Goal: Task Accomplishment & Management: Use online tool/utility

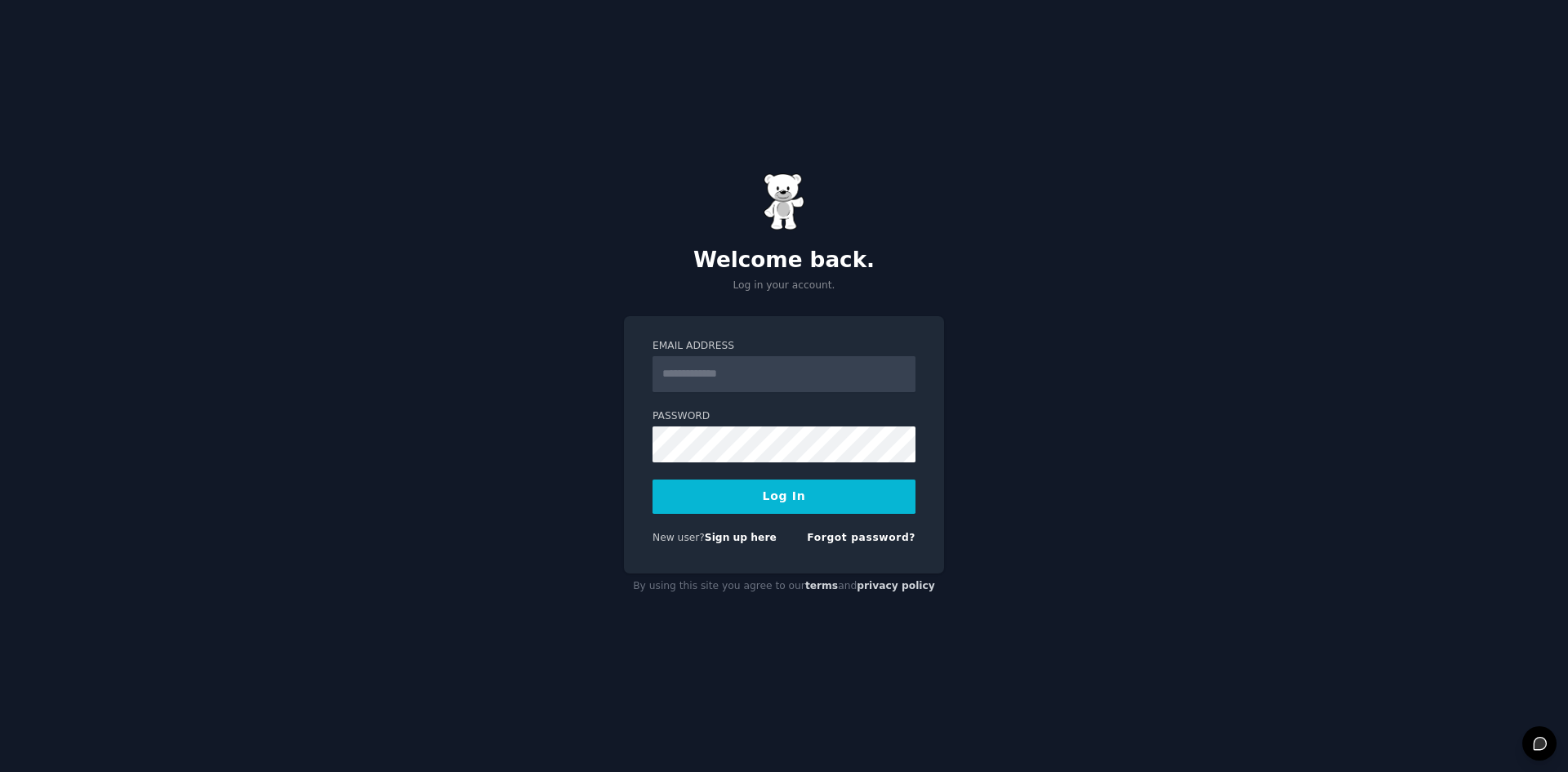
click at [739, 380] on input "Email Address" at bounding box center [784, 374] width 263 height 36
type input "**********"
click at [783, 488] on button "Log In" at bounding box center [784, 497] width 263 height 35
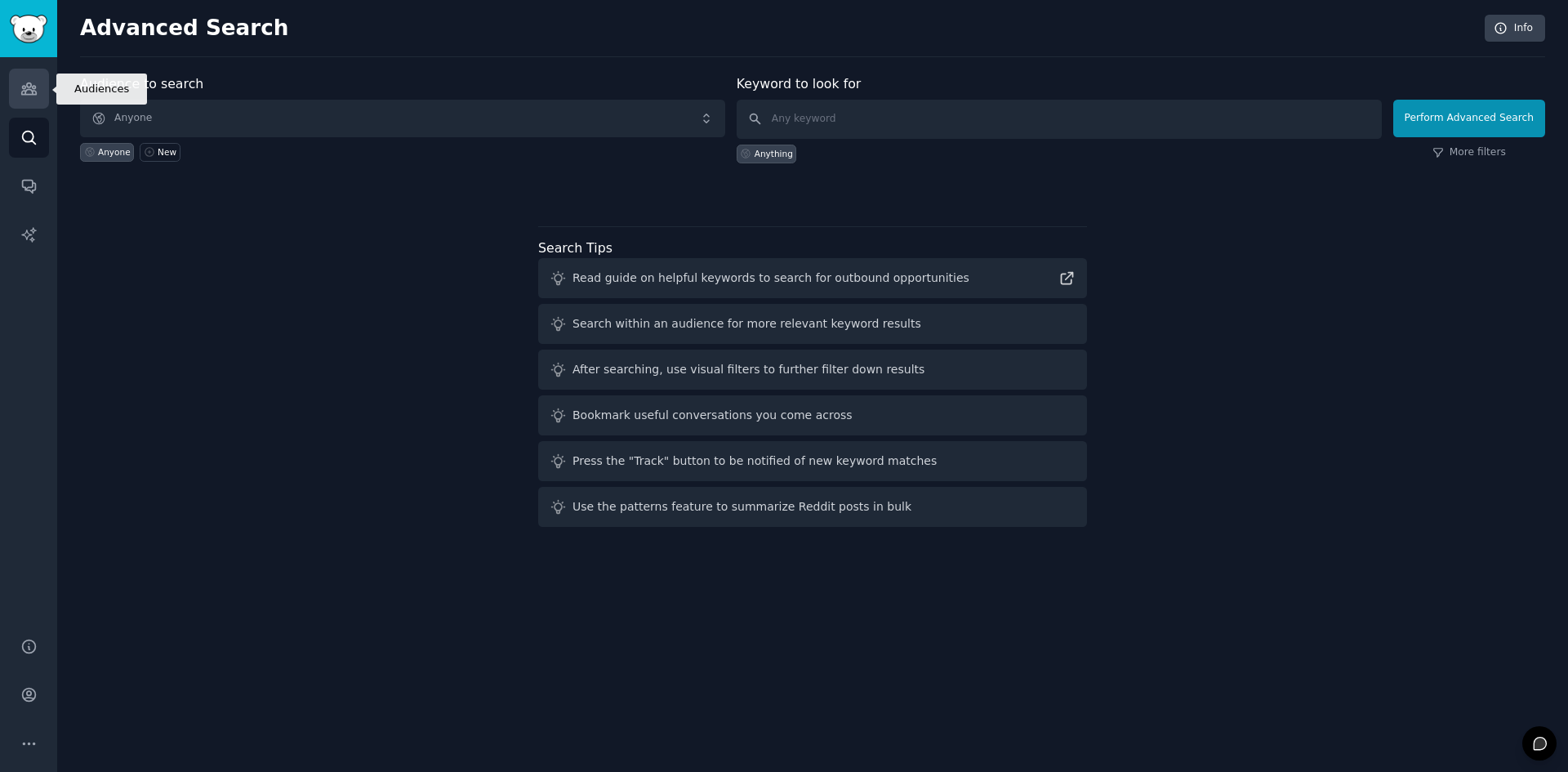
click at [28, 70] on link "Audiences" at bounding box center [28, 88] width 40 height 40
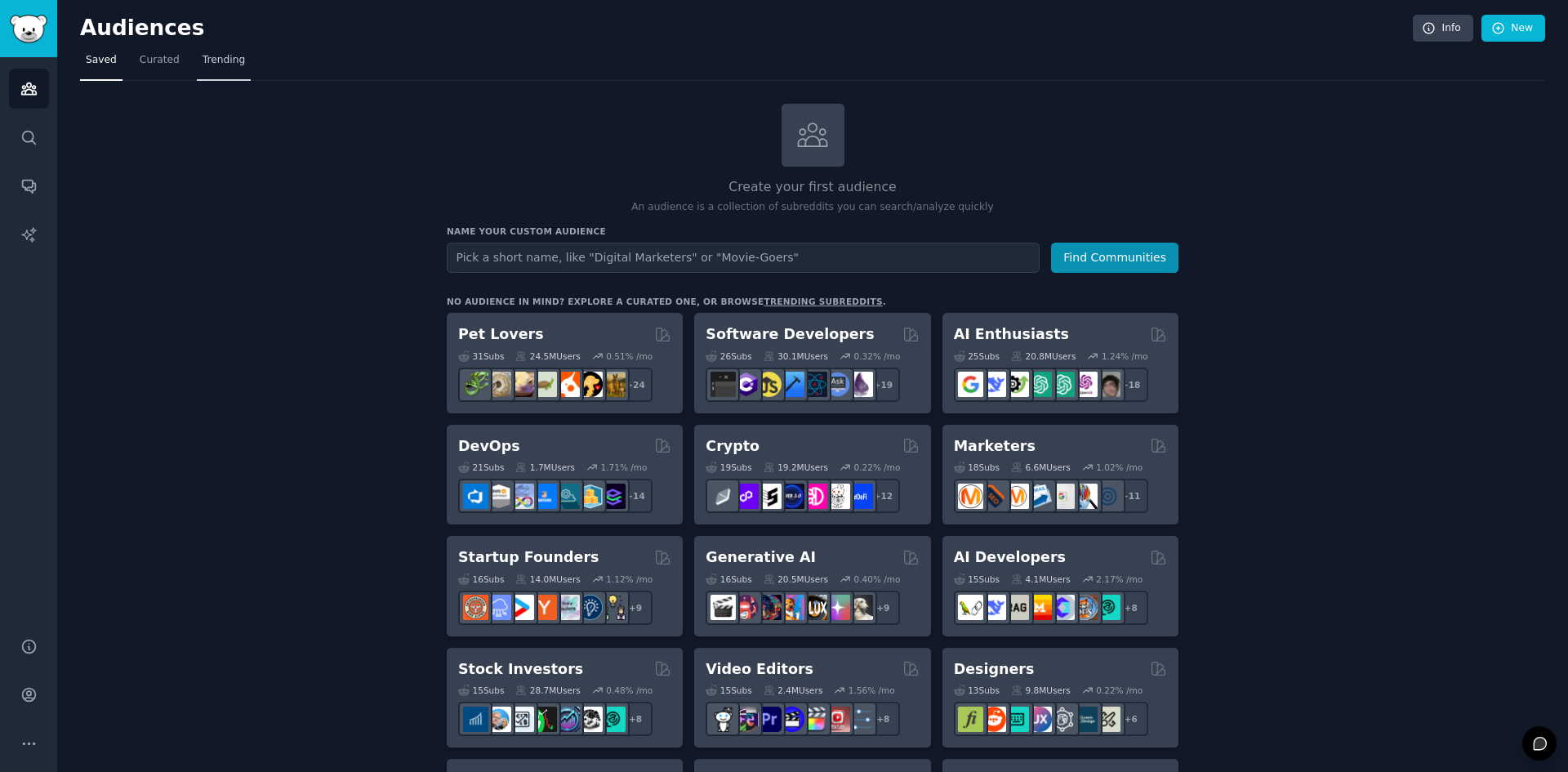
click at [216, 59] on span "Trending" at bounding box center [224, 61] width 43 height 15
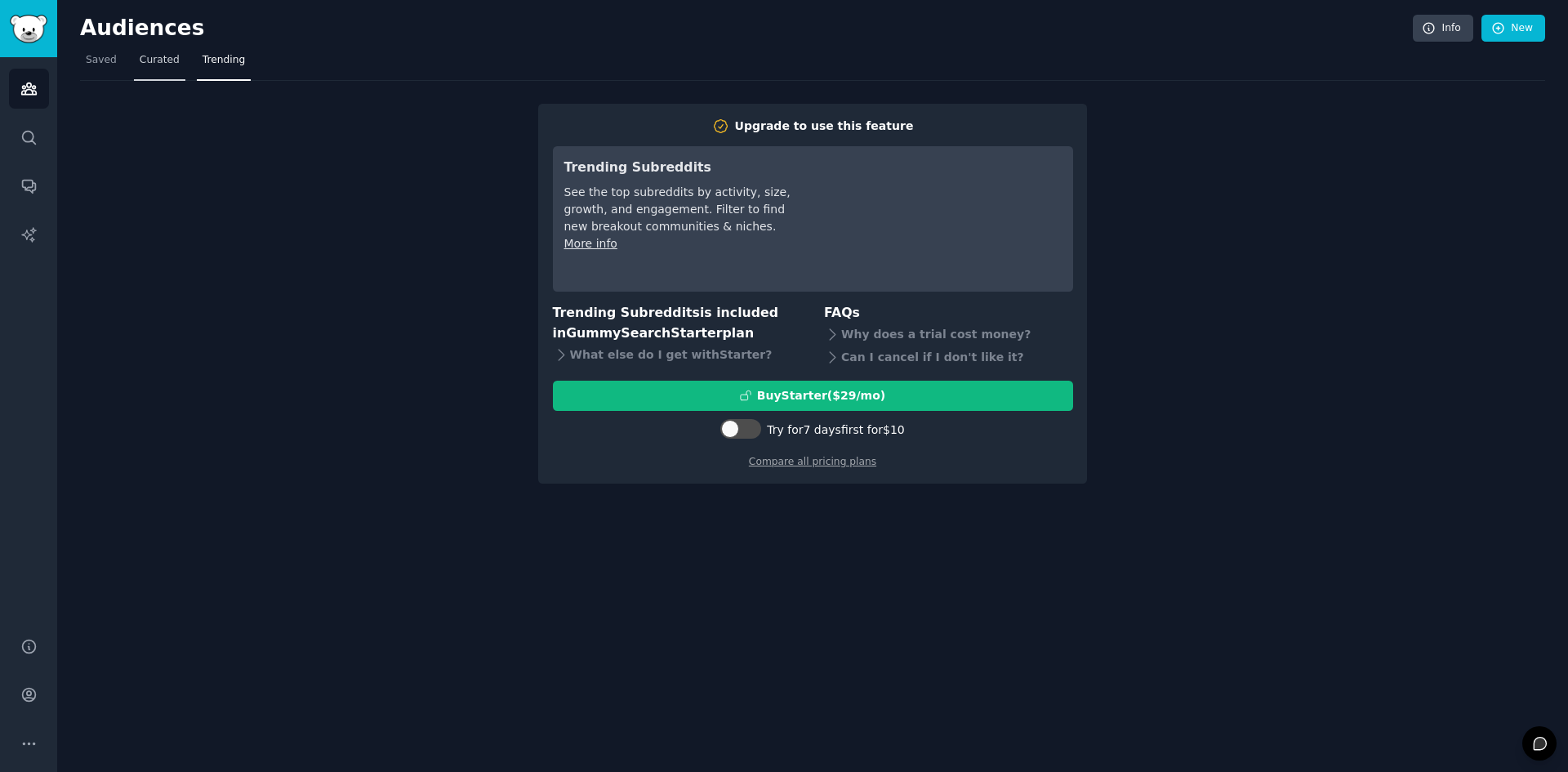
click at [166, 61] on span "Curated" at bounding box center [159, 61] width 40 height 15
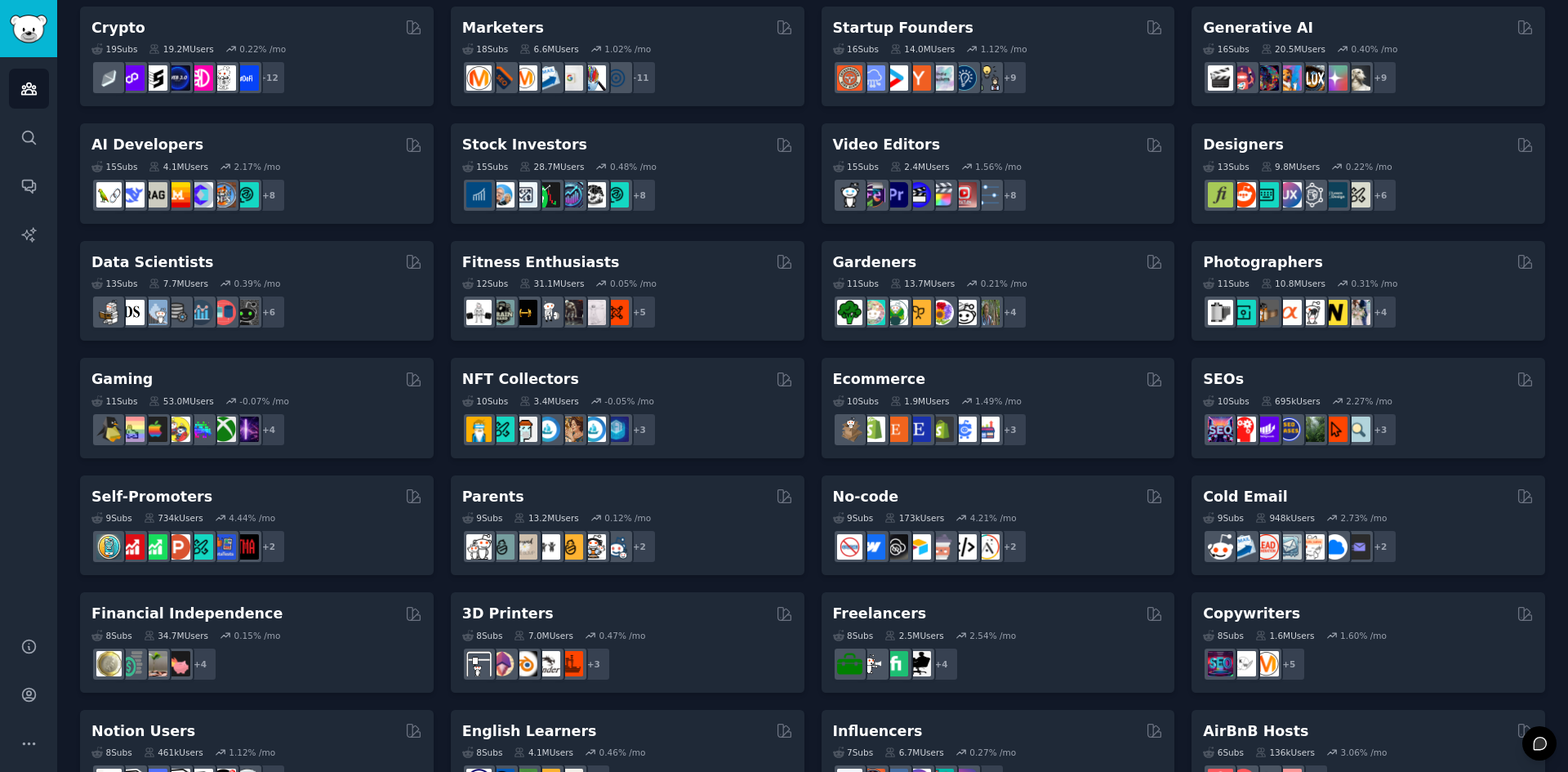
scroll to position [245, 0]
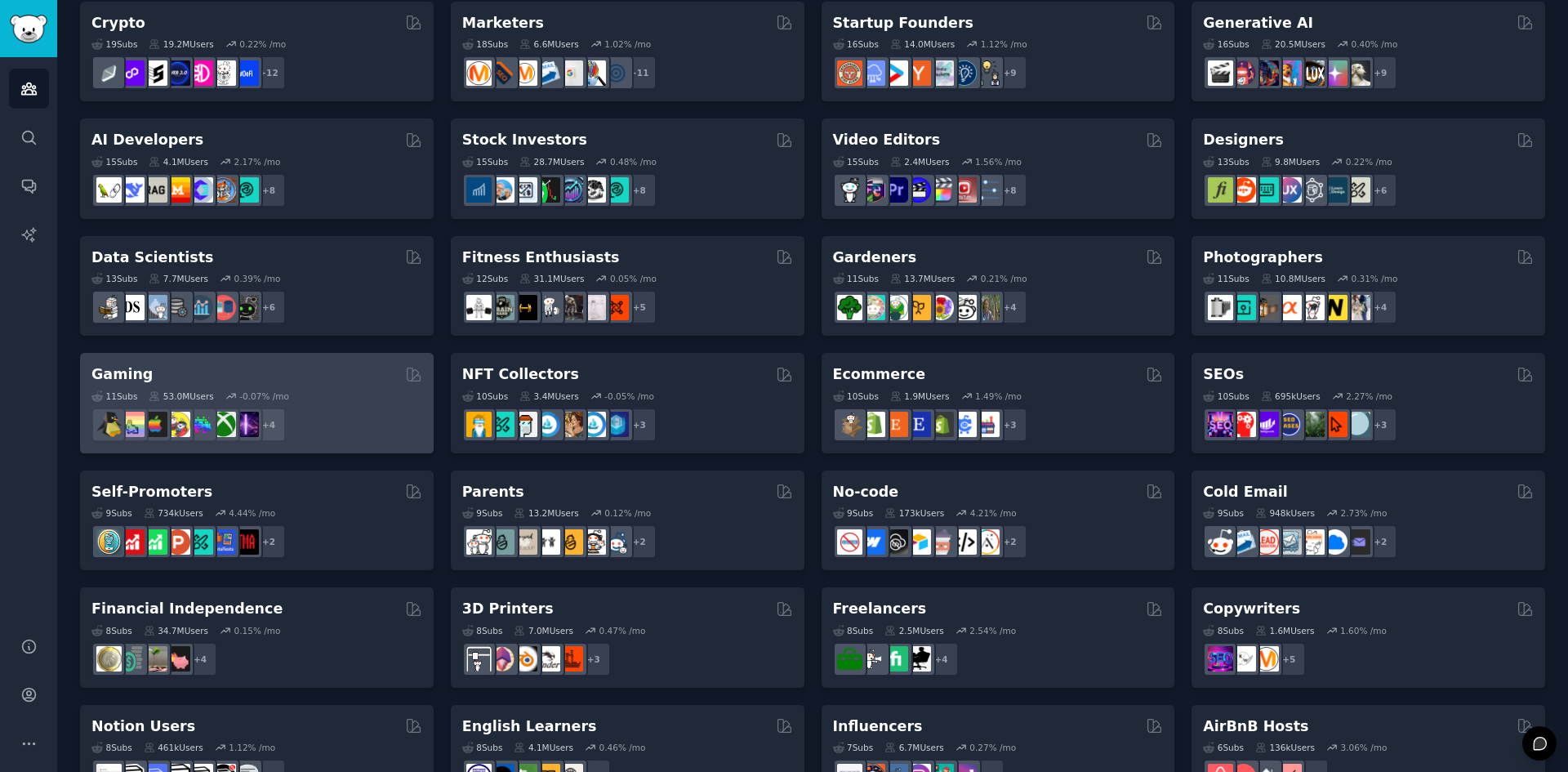
click at [291, 375] on div "Gaming" at bounding box center [257, 374] width 331 height 20
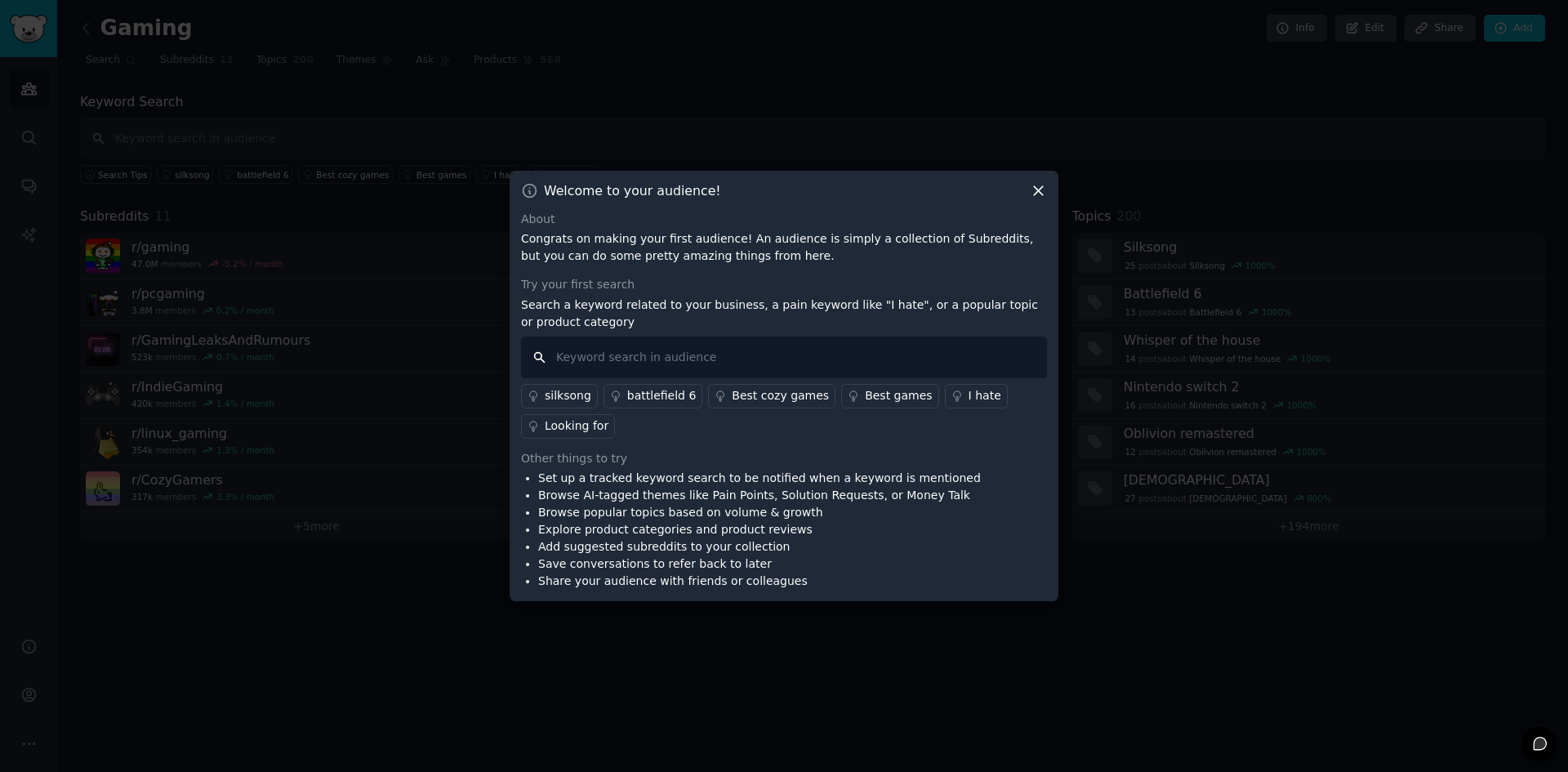
click at [623, 356] on input "text" at bounding box center [783, 357] width 526 height 42
click at [1031, 188] on icon at bounding box center [1038, 191] width 17 height 17
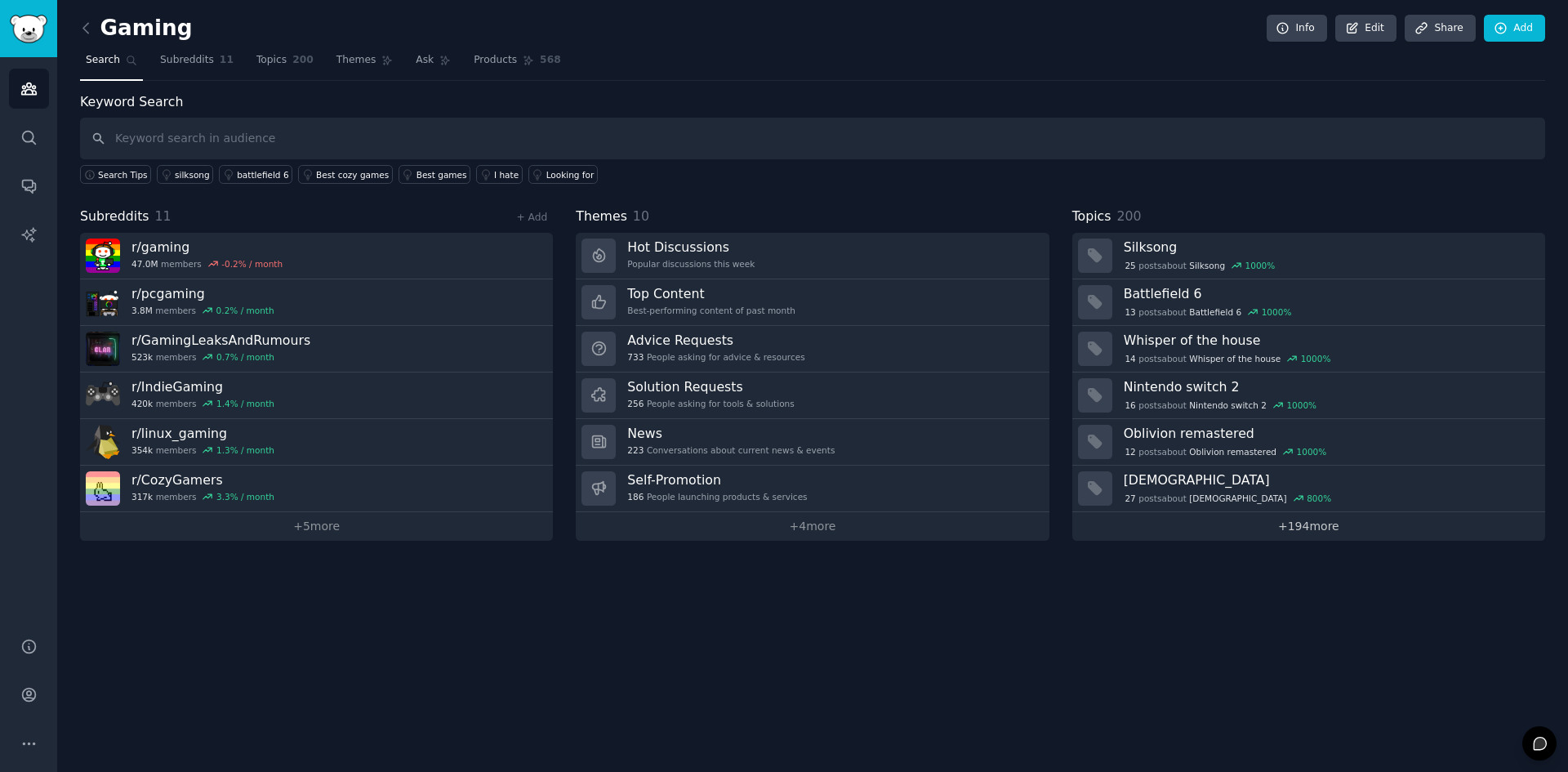
click at [1208, 530] on link "+ 194 more" at bounding box center [1308, 526] width 473 height 28
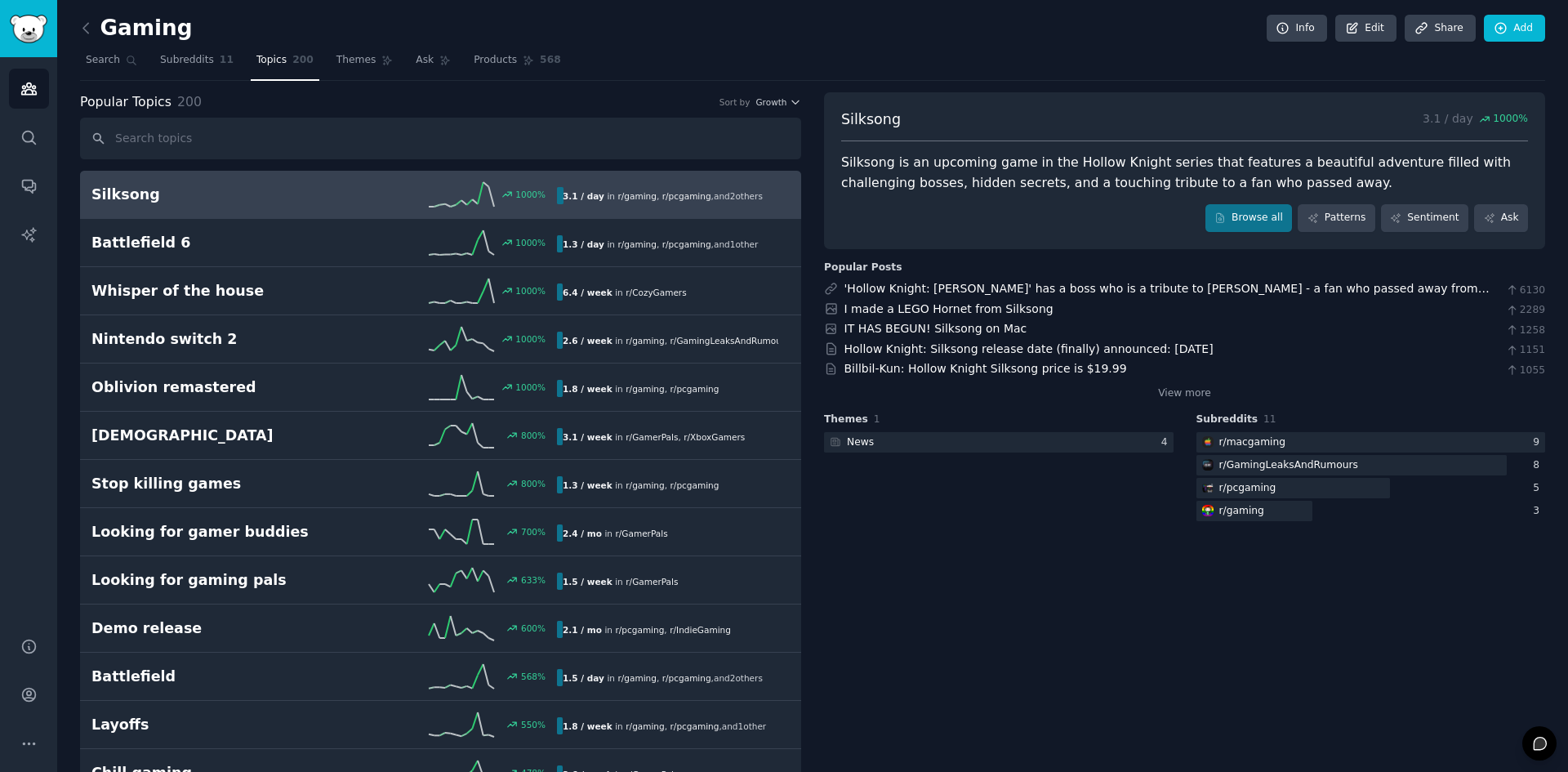
drag, startPoint x: 879, startPoint y: 405, endPoint x: 855, endPoint y: 21, distance: 384.7
click at [180, 65] on span "Subreddits" at bounding box center [187, 61] width 54 height 15
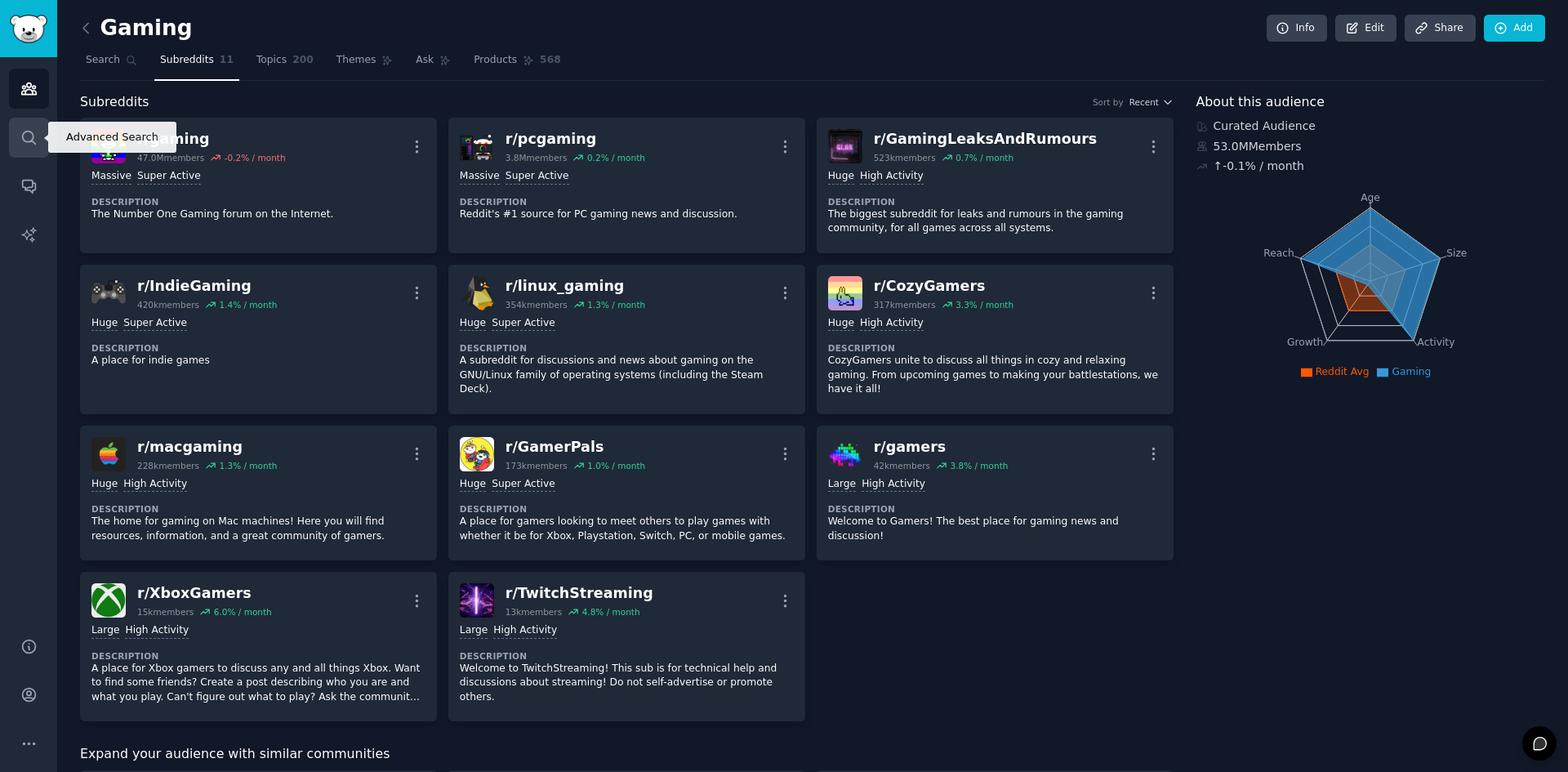
click at [37, 126] on link "Search" at bounding box center [28, 137] width 40 height 40
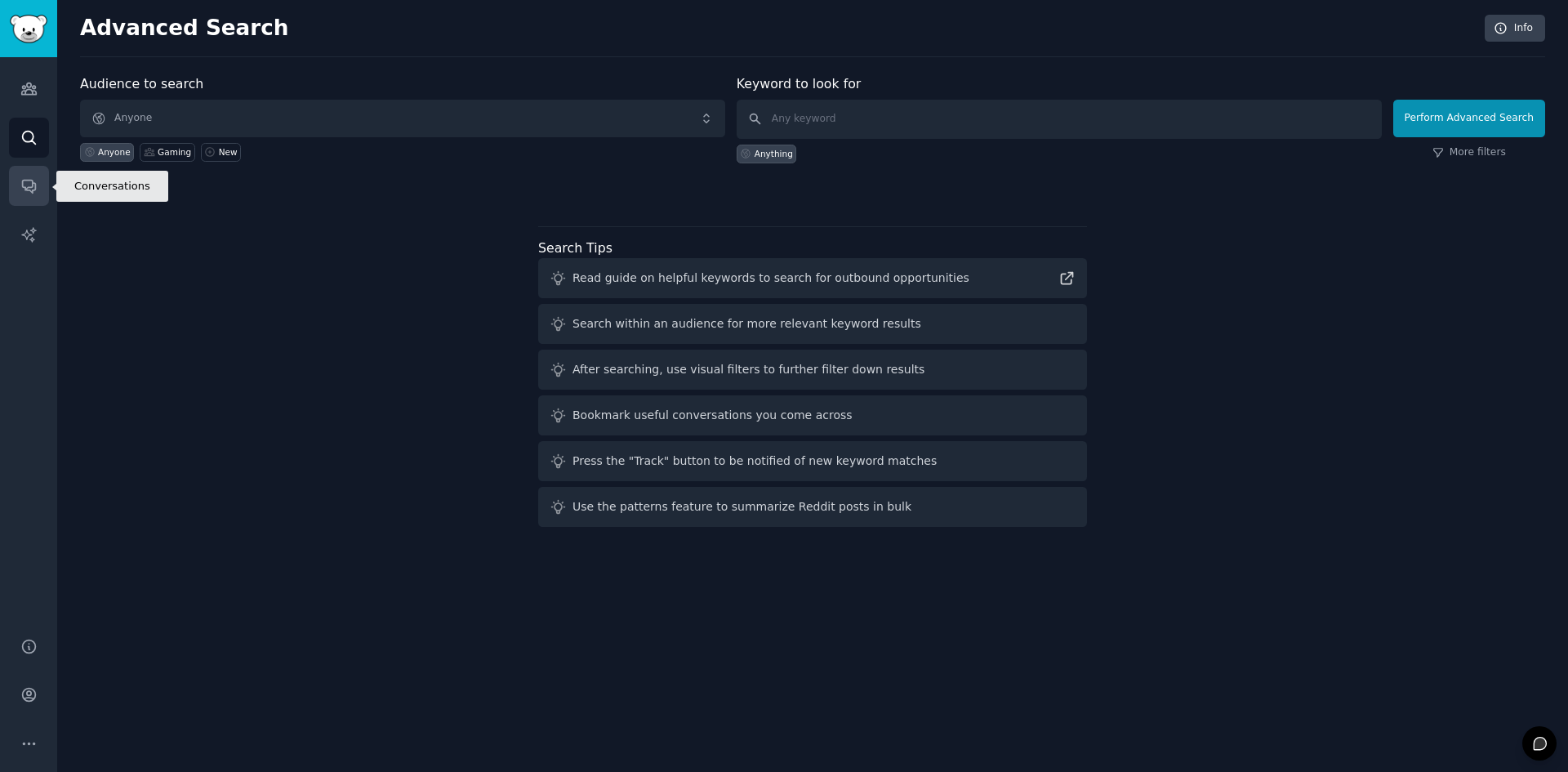
click at [33, 204] on link "Conversations" at bounding box center [28, 185] width 40 height 40
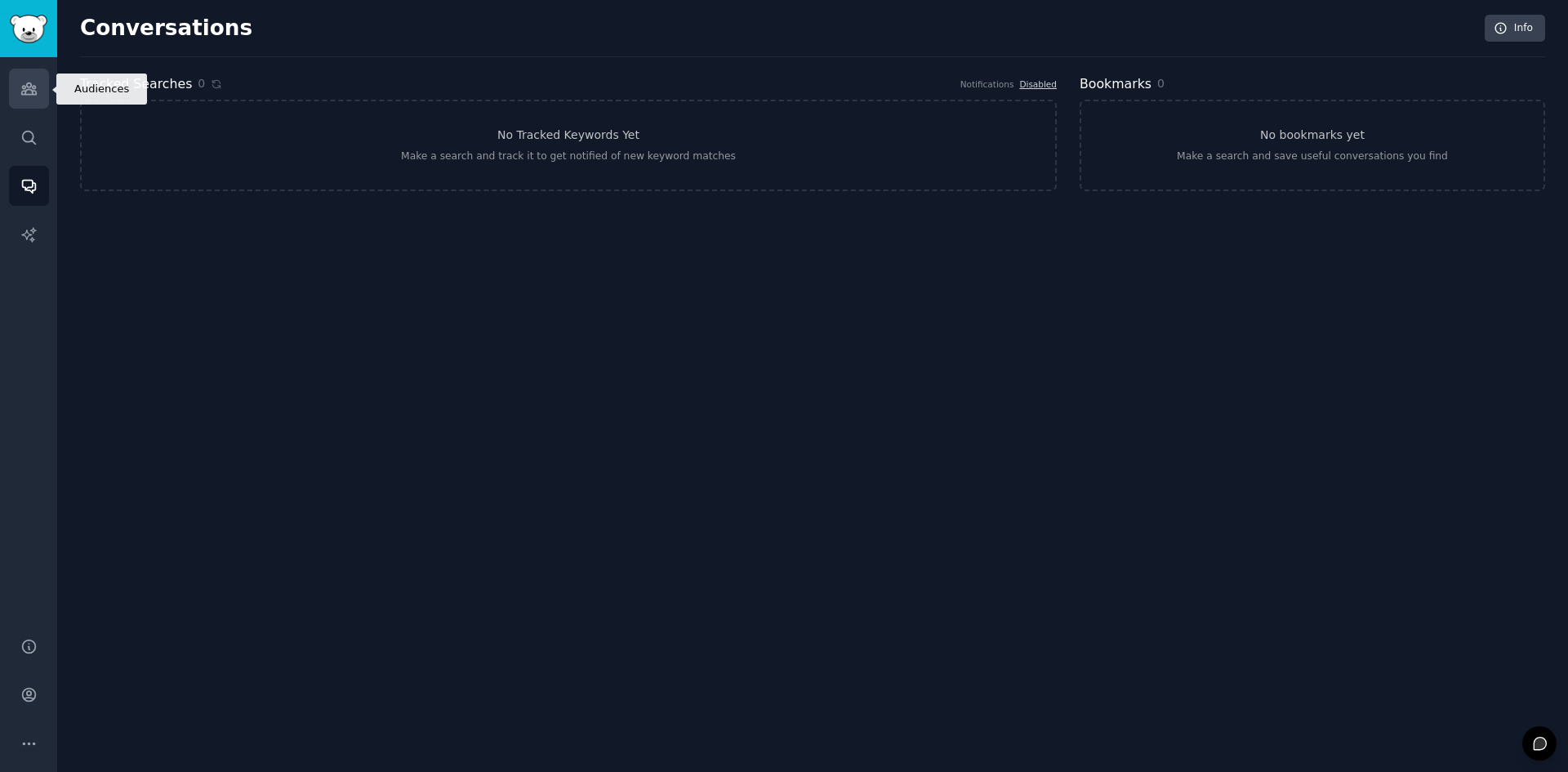
click at [11, 88] on link "Audiences" at bounding box center [28, 88] width 40 height 40
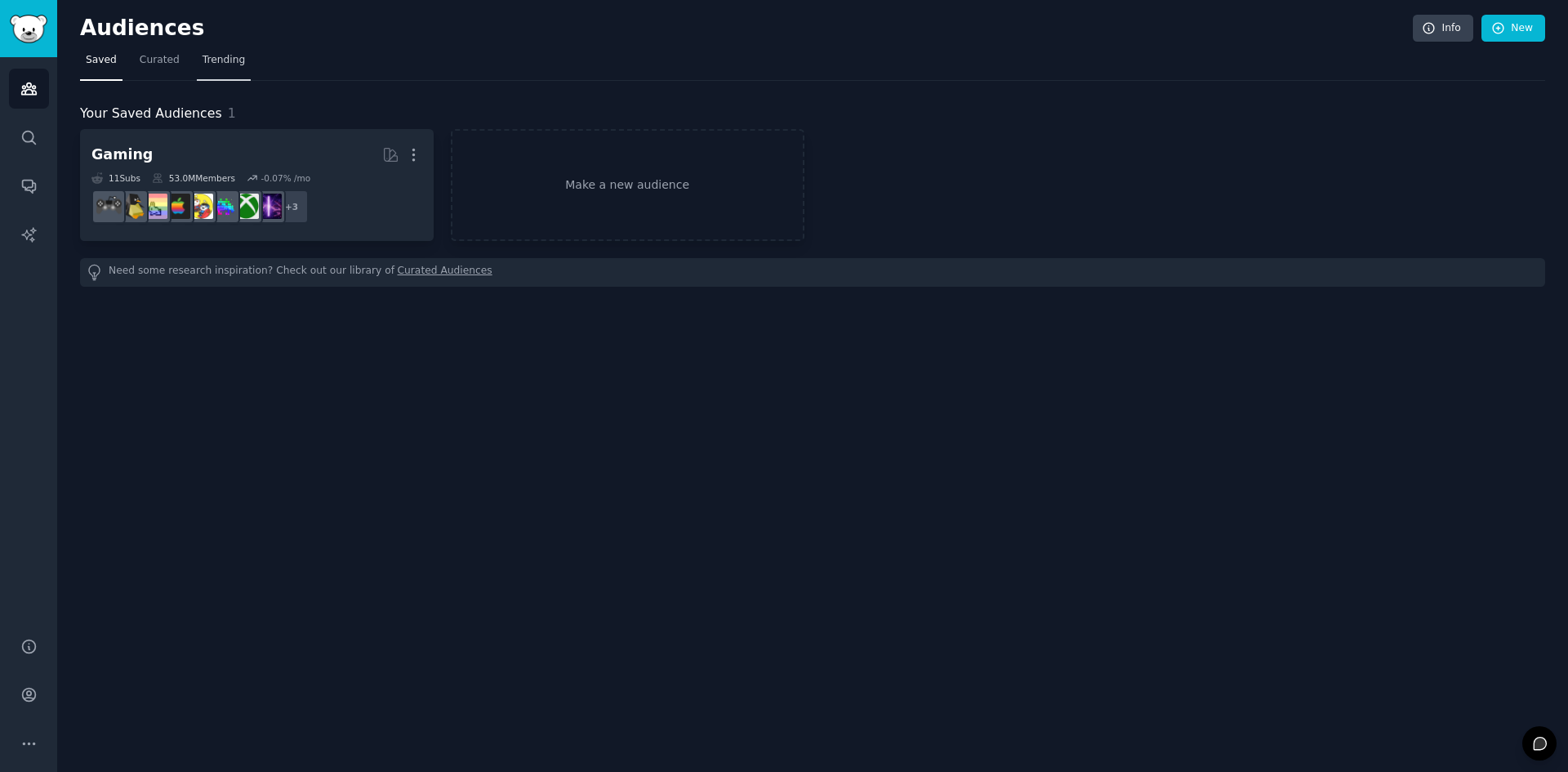
click at [206, 53] on span "Trending" at bounding box center [224, 61] width 43 height 15
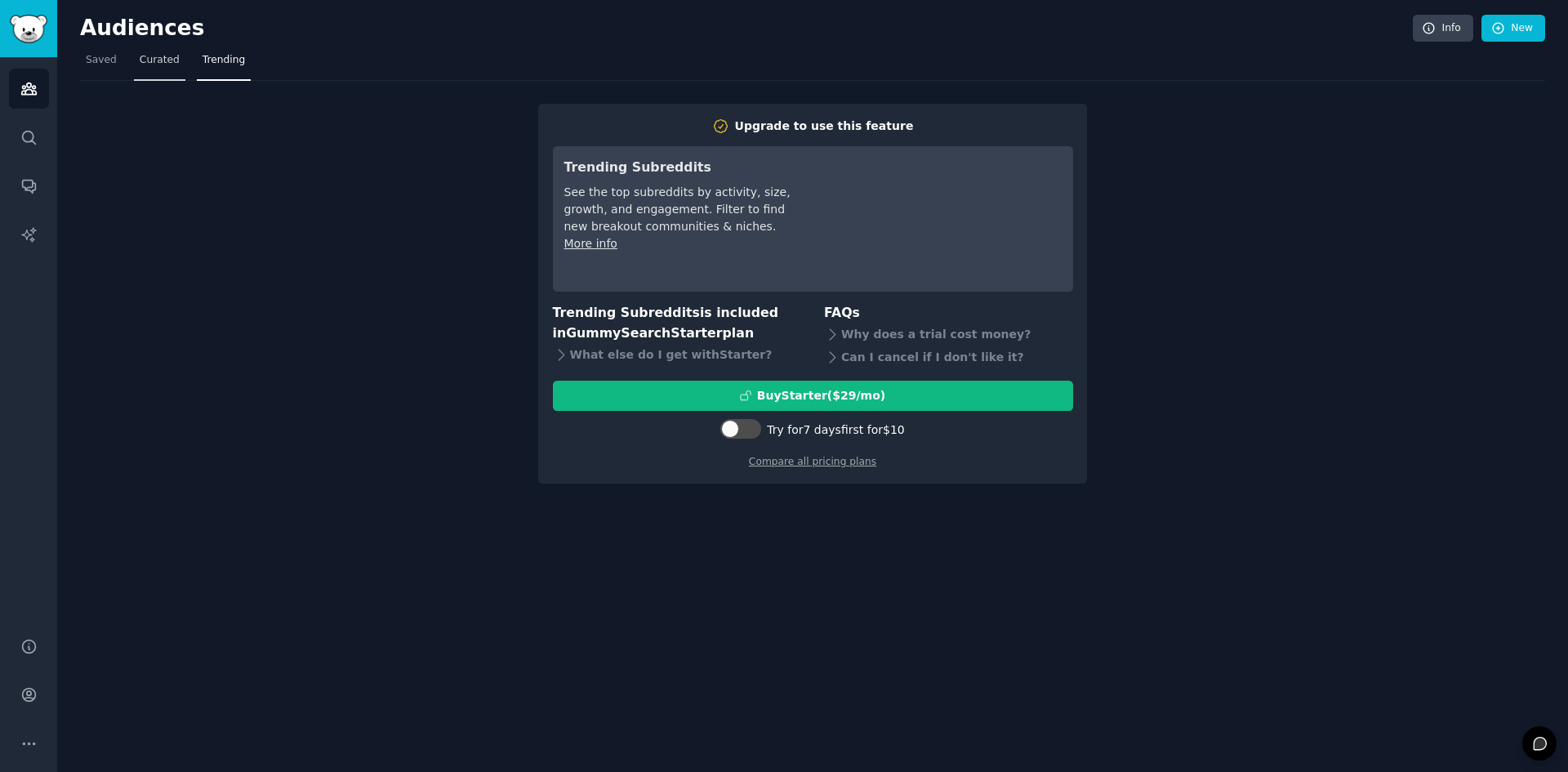
click at [140, 75] on link "Curated" at bounding box center [160, 64] width 52 height 34
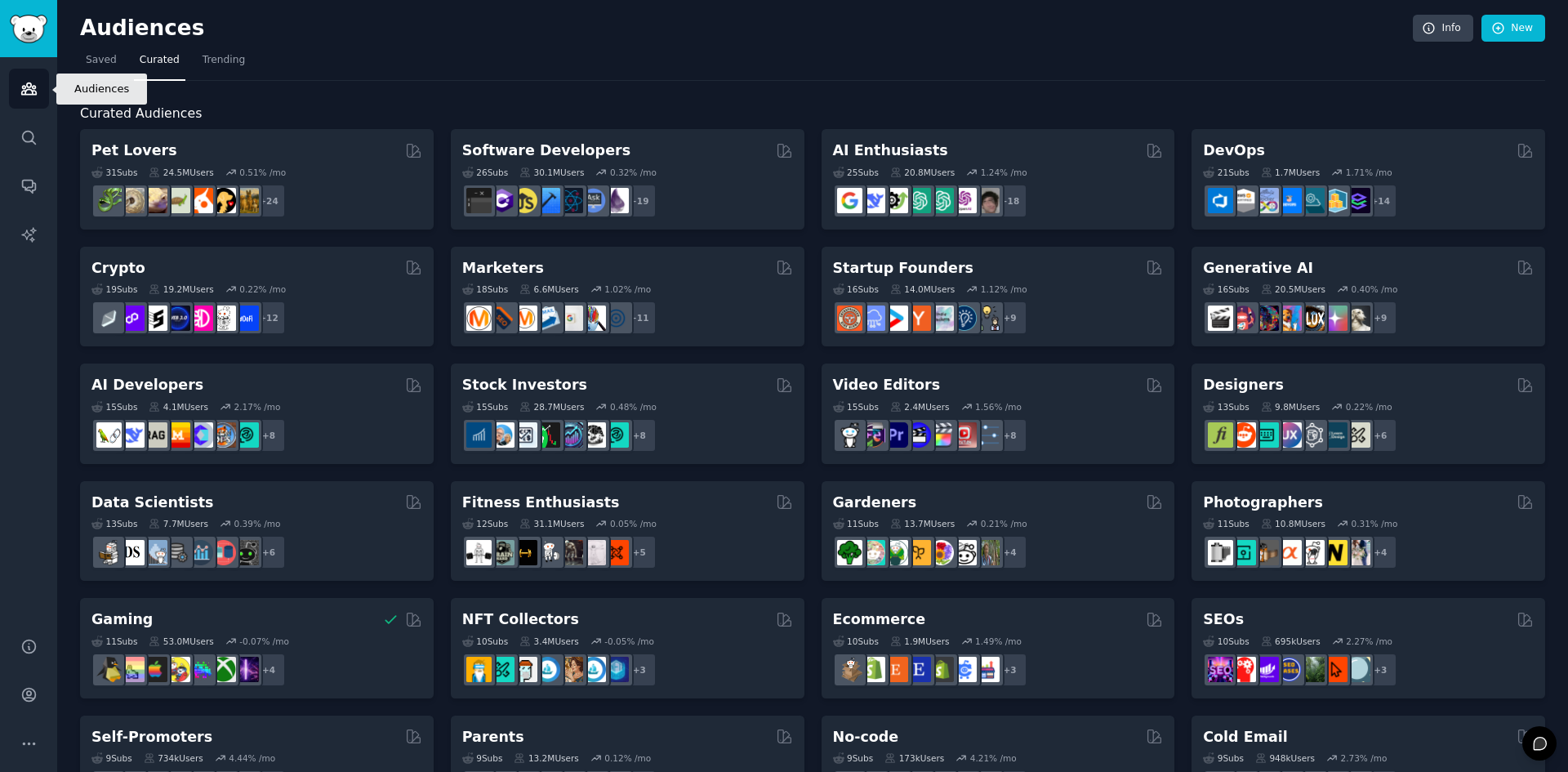
click at [28, 88] on icon "Sidebar" at bounding box center [28, 88] width 17 height 17
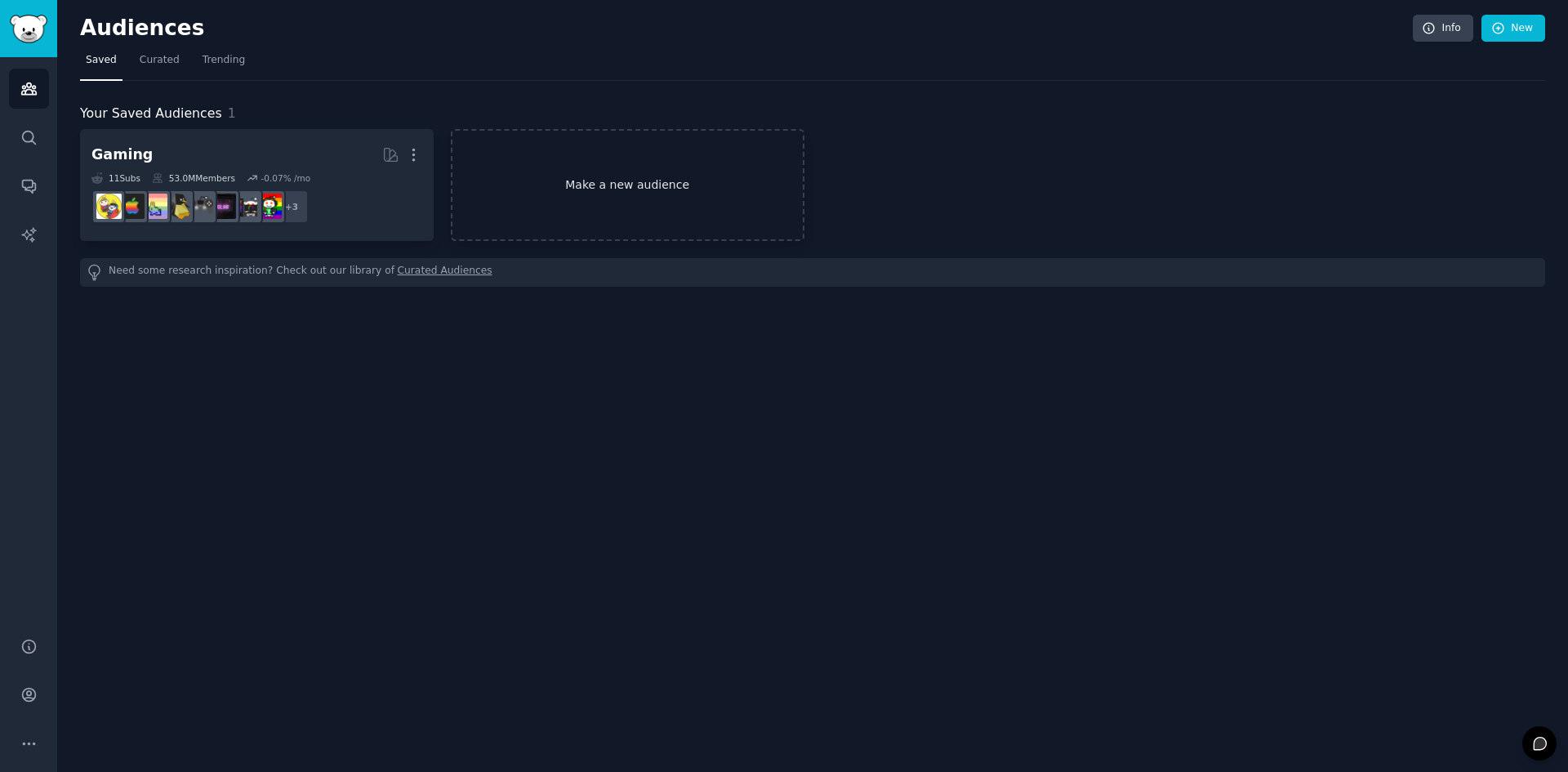
click at [660, 176] on link "Make a new audience" at bounding box center [627, 185] width 353 height 112
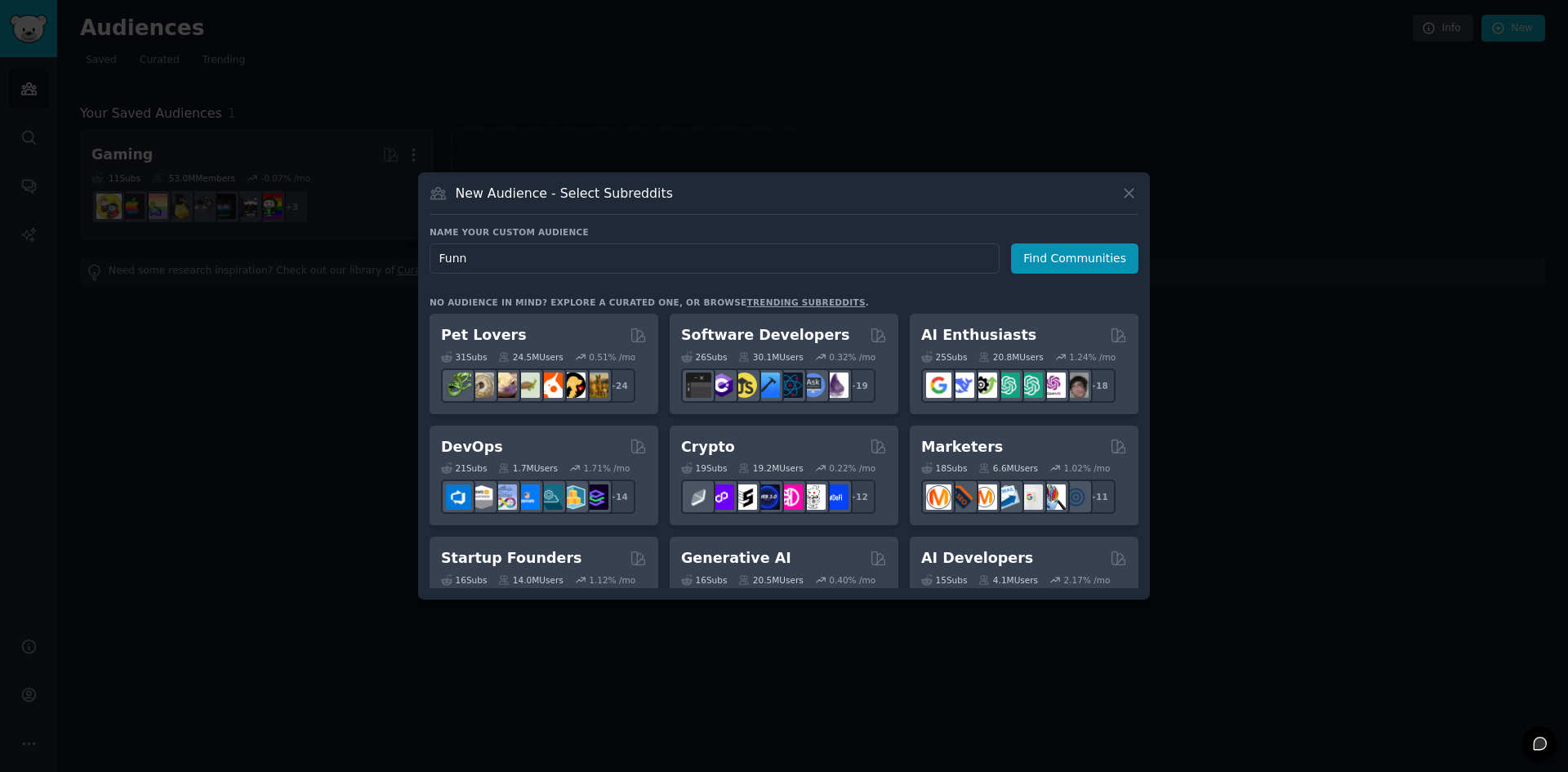
type input "Funny"
click button "Find Communities" at bounding box center [1074, 258] width 127 height 30
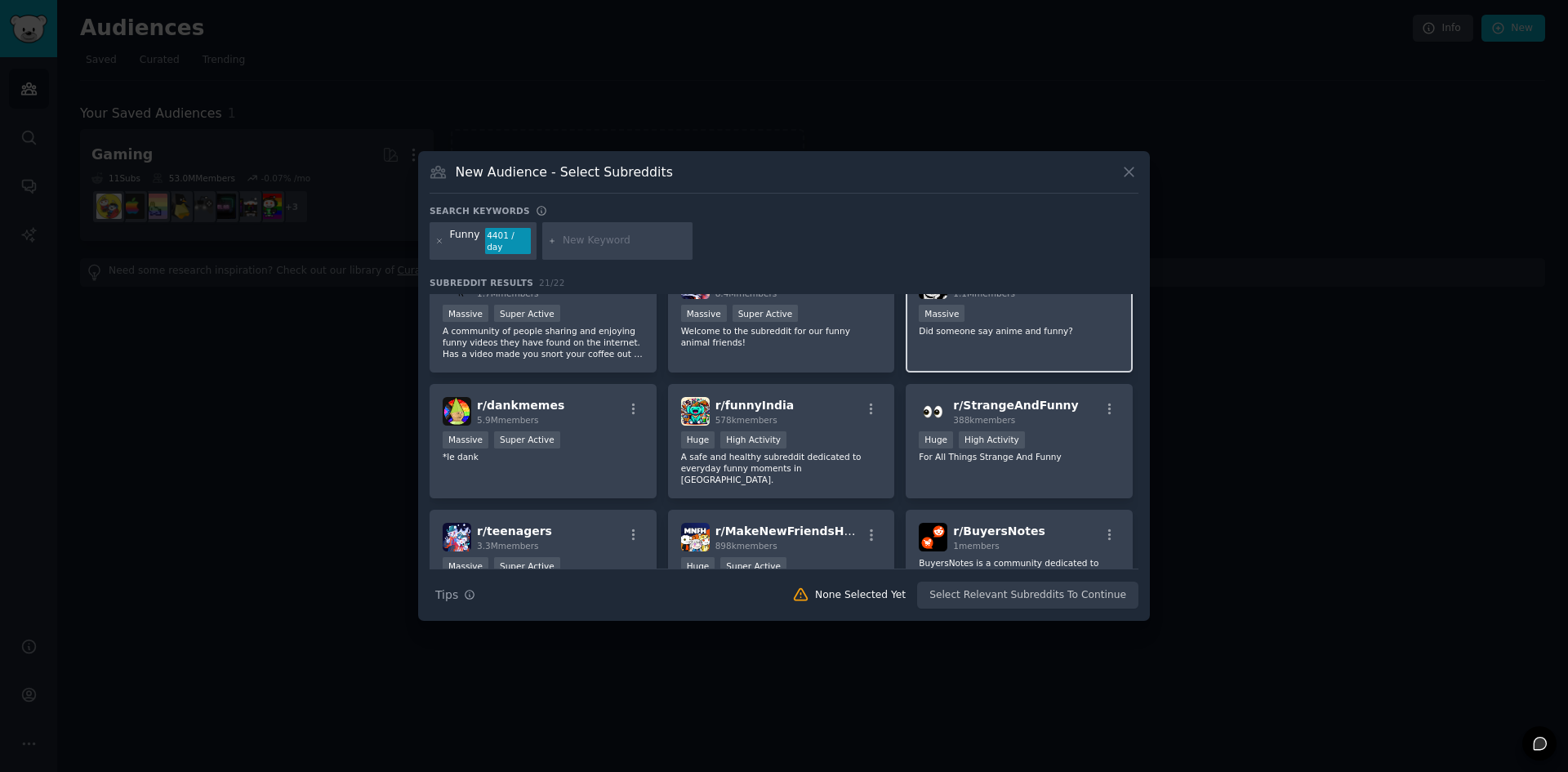
scroll to position [164, 0]
drag, startPoint x: 731, startPoint y: 439, endPoint x: 788, endPoint y: 455, distance: 59.2
drag, startPoint x: 788, startPoint y: 455, endPoint x: 837, endPoint y: 503, distance: 68.6
click at [837, 509] on div "r/ MakeNewFriendsHere 898k members >= 95th percentile for submissions / day Hug…" at bounding box center [781, 566] width 227 height 115
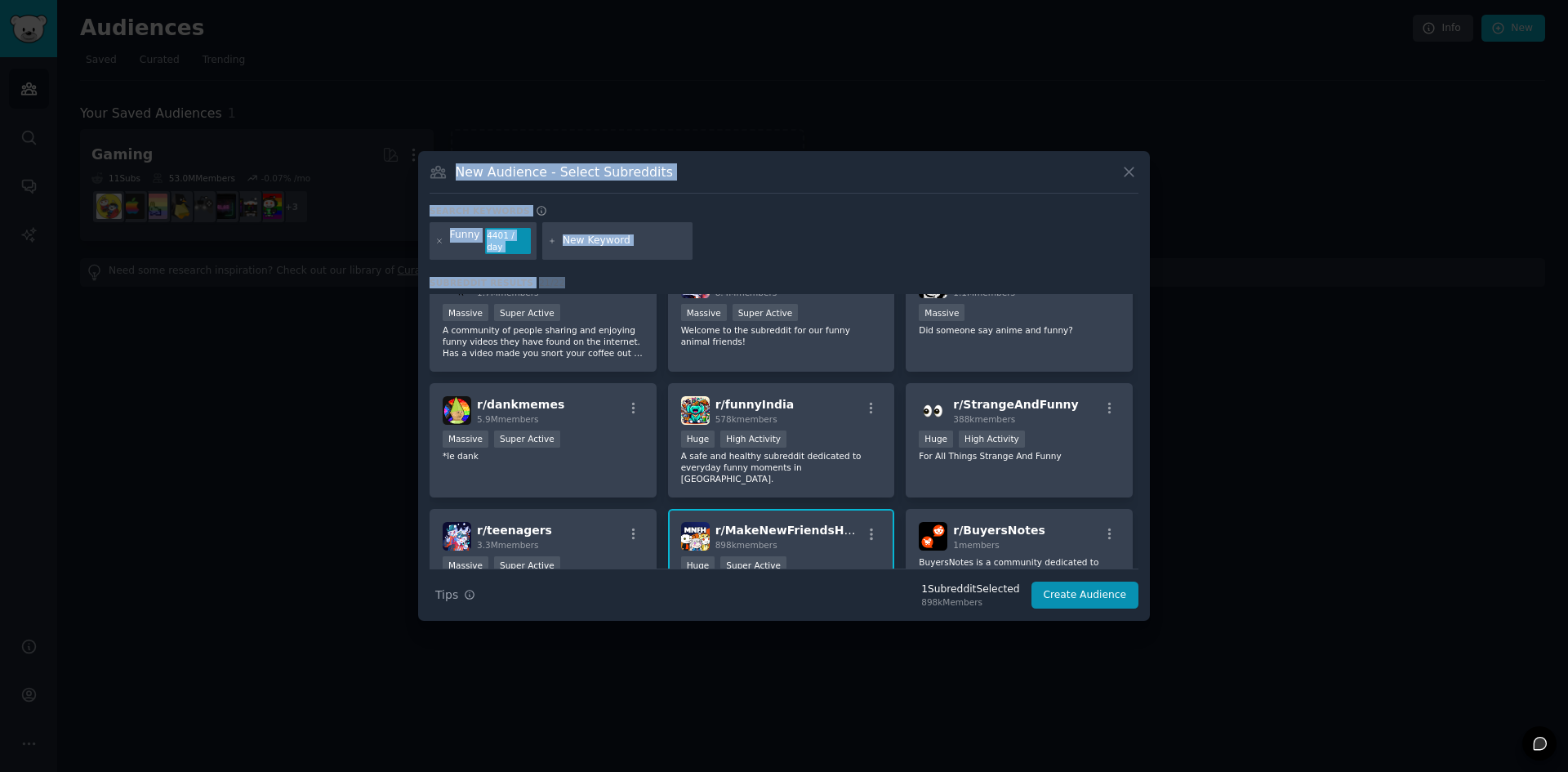
scroll to position [150, 0]
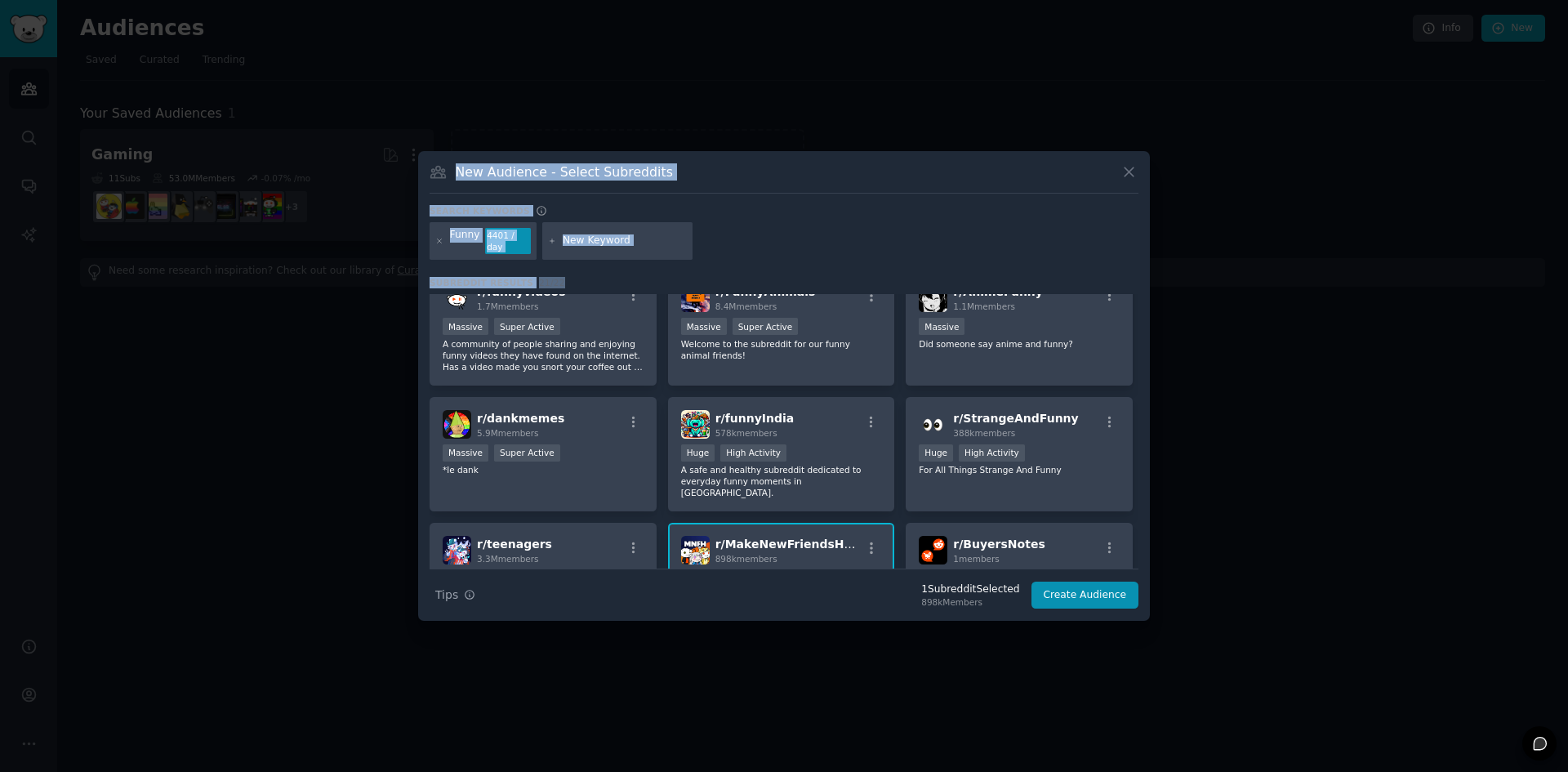
click at [1460, 487] on div "​ New Audience - Select Subreddits Search keywords Funny 4401 / day Subreddit R…" at bounding box center [783, 386] width 1556 height 772
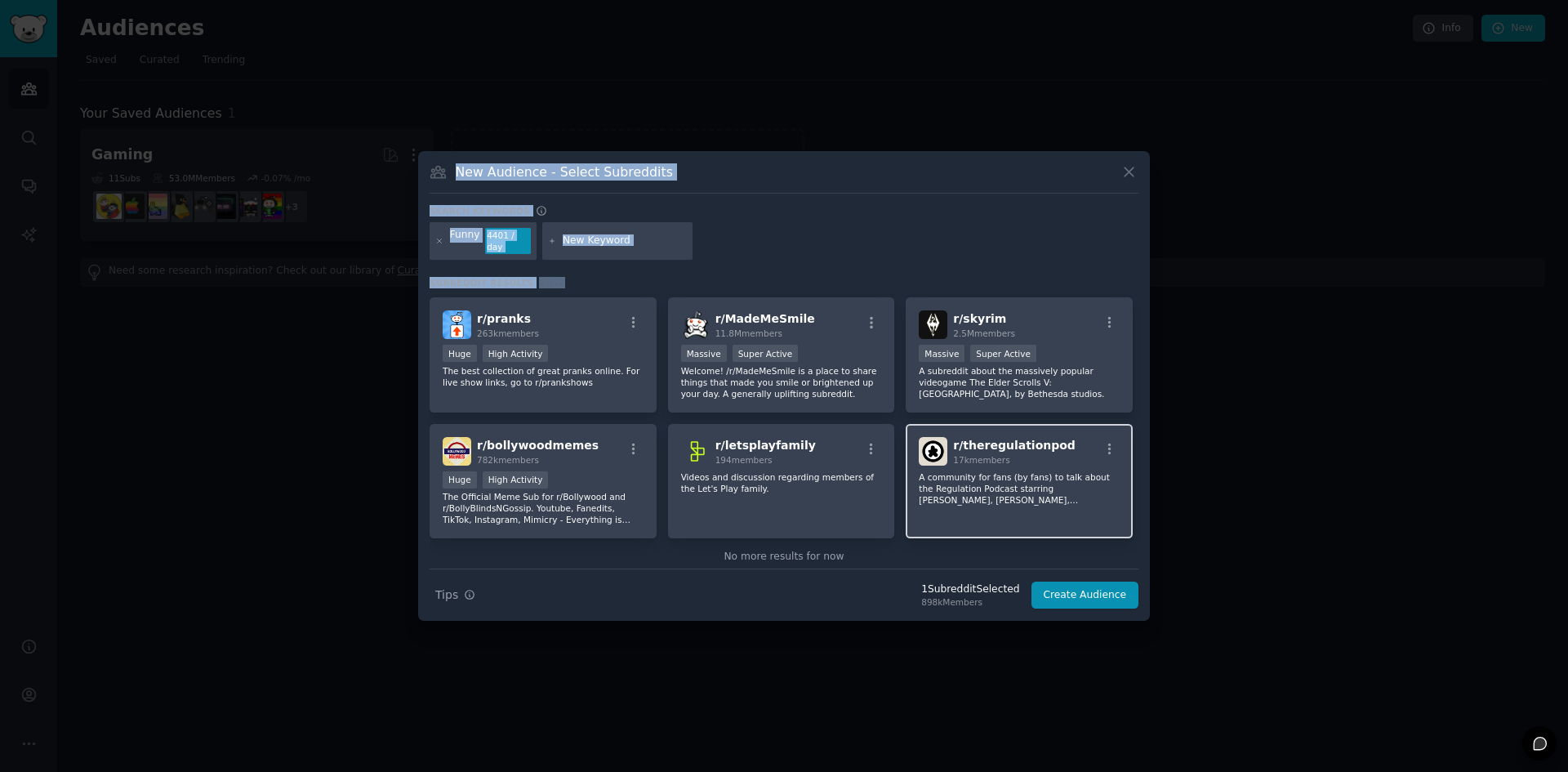
scroll to position [643, 0]
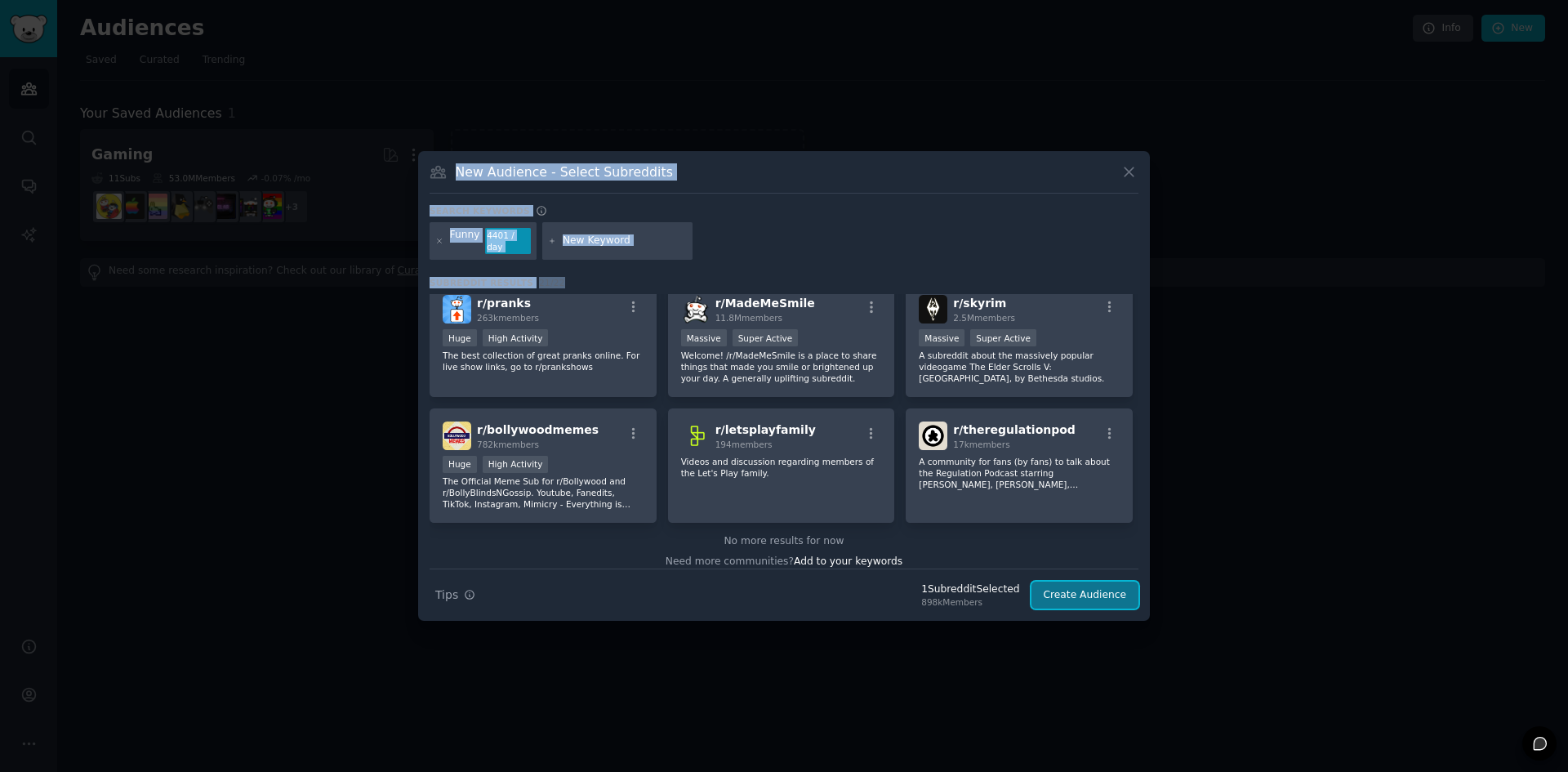
click at [1091, 589] on button "Create Audience" at bounding box center [1085, 595] width 108 height 28
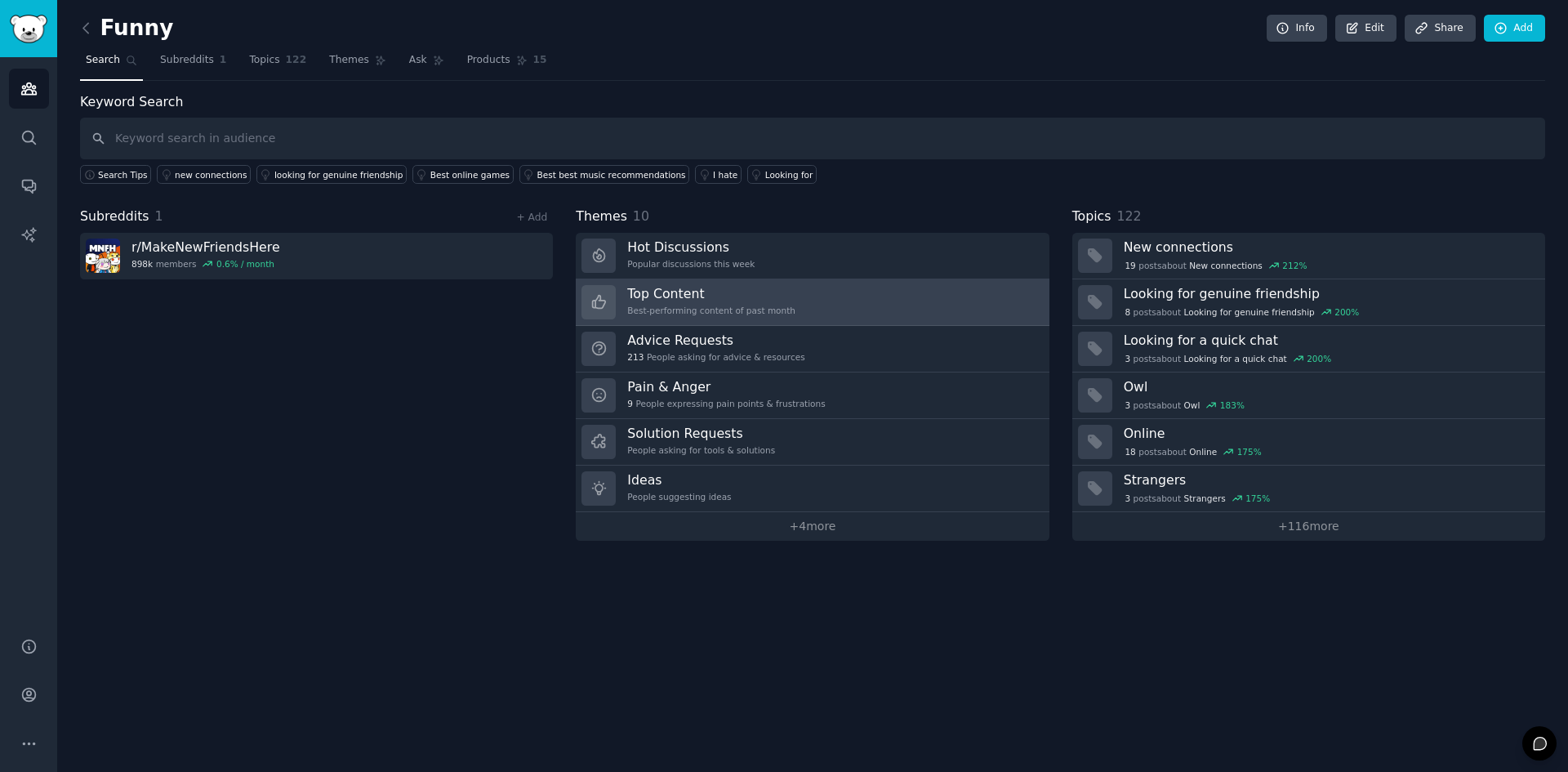
click at [781, 296] on link "Top Content Best-performing content of past month" at bounding box center [812, 303] width 473 height 46
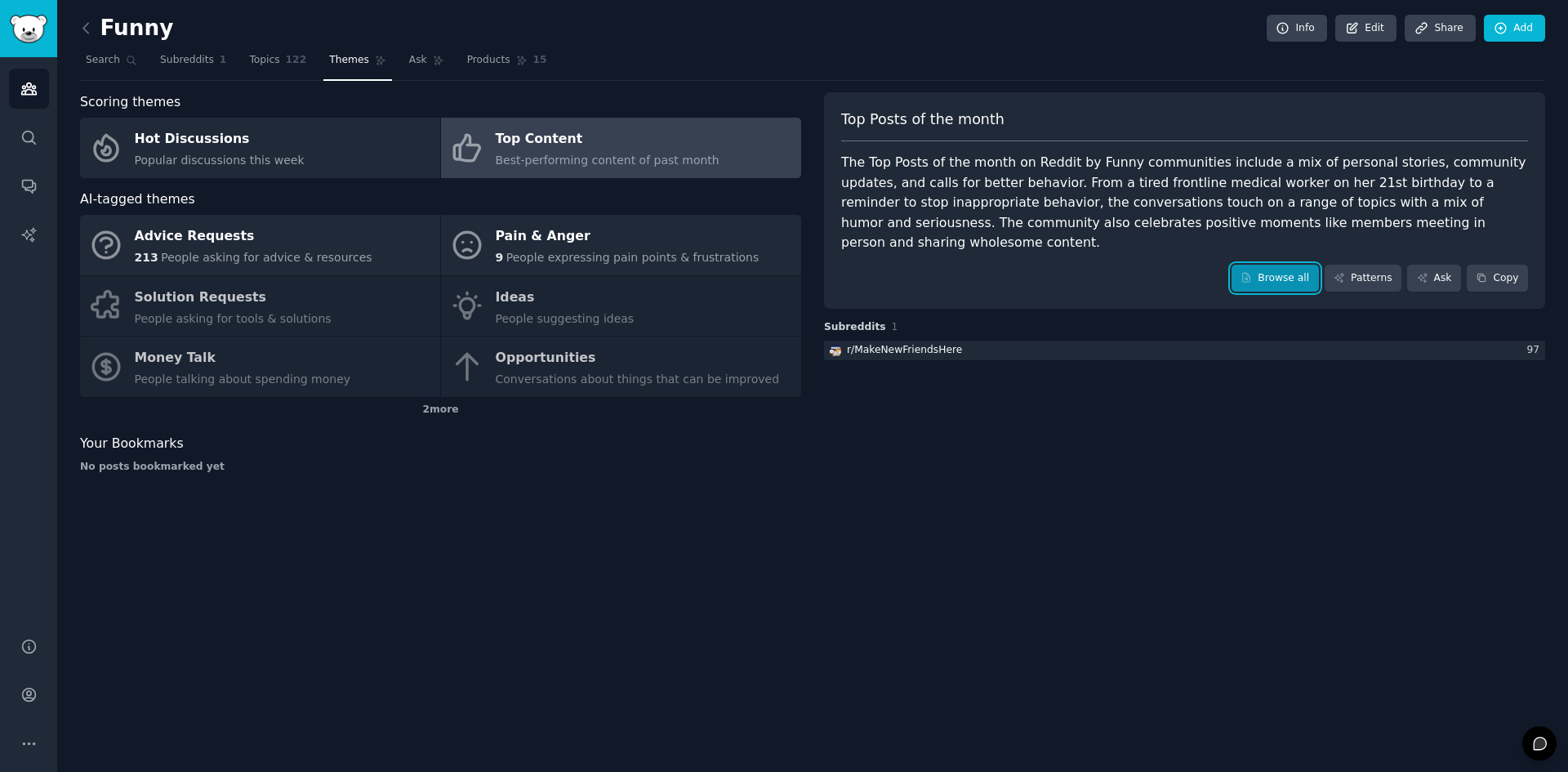
click at [1295, 264] on link "Browse all" at bounding box center [1275, 278] width 87 height 28
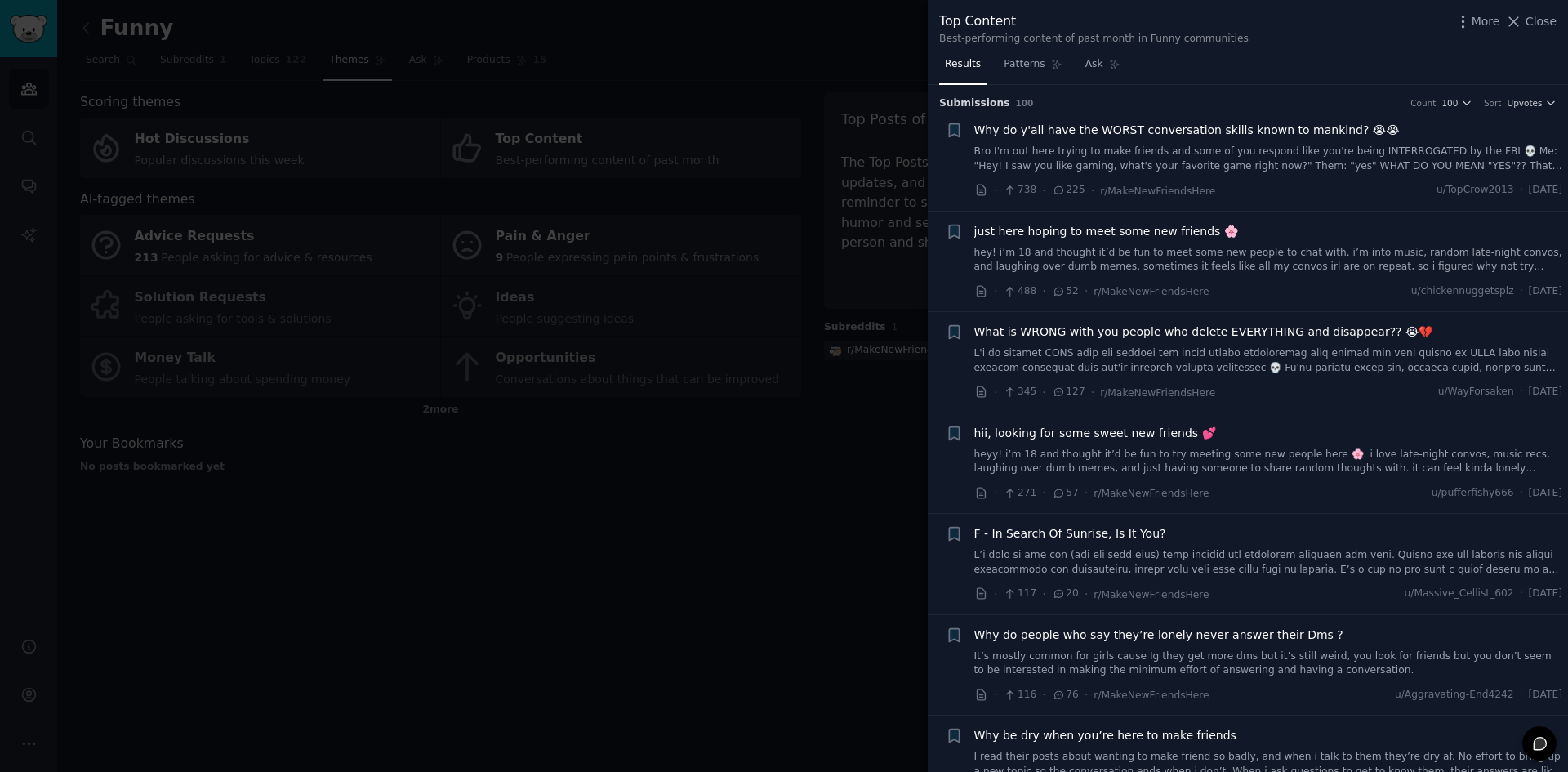
click at [640, 540] on div at bounding box center [784, 386] width 1568 height 772
